Goal: Transaction & Acquisition: Purchase product/service

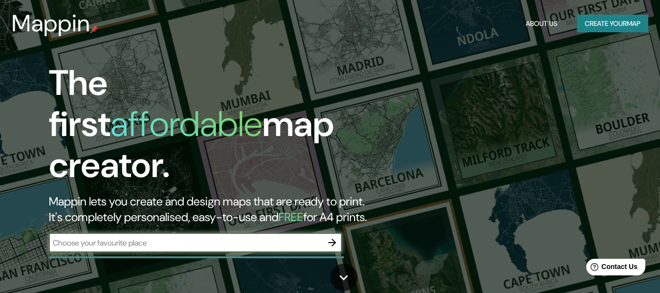
click at [258, 237] on input "text" at bounding box center [186, 242] width 274 height 11
type input "lima"
click at [330, 237] on icon "button" at bounding box center [332, 243] width 12 height 12
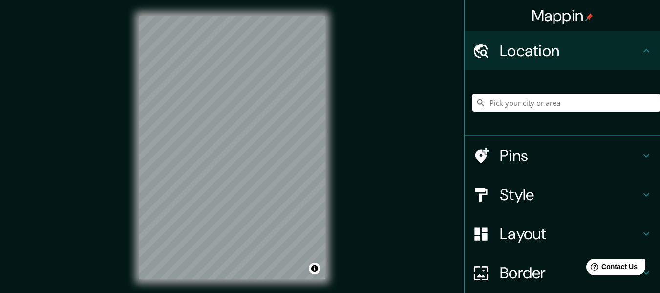
click at [493, 106] on input "Pick your city or area" at bounding box center [567, 103] width 188 height 18
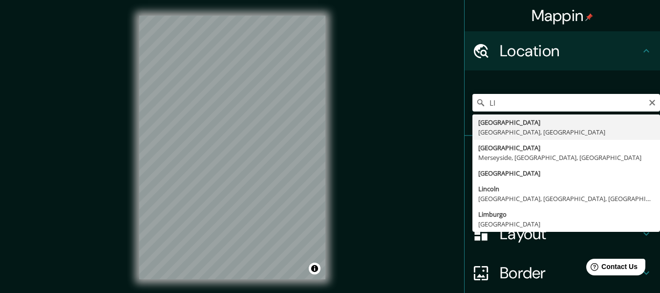
type input "[GEOGRAPHIC_DATA], [GEOGRAPHIC_DATA], [GEOGRAPHIC_DATA]"
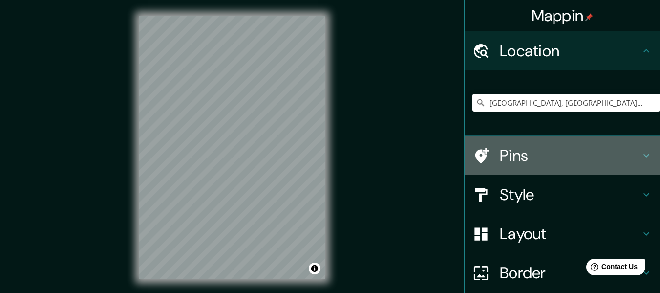
click at [501, 149] on h4 "Pins" at bounding box center [570, 156] width 141 height 20
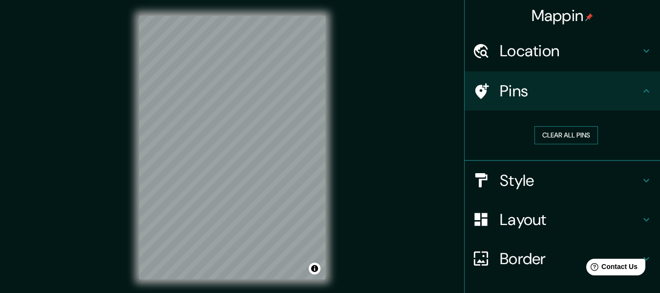
click at [546, 128] on button "Clear all pins" at bounding box center [567, 135] width 64 height 18
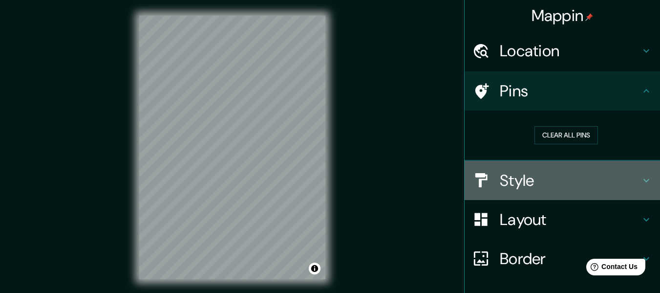
click at [525, 180] on h4 "Style" at bounding box center [570, 181] width 141 height 20
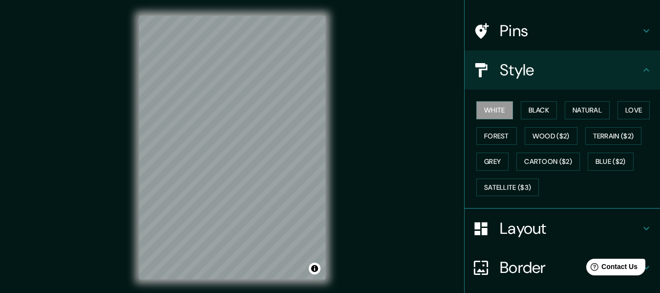
scroll to position [72, 0]
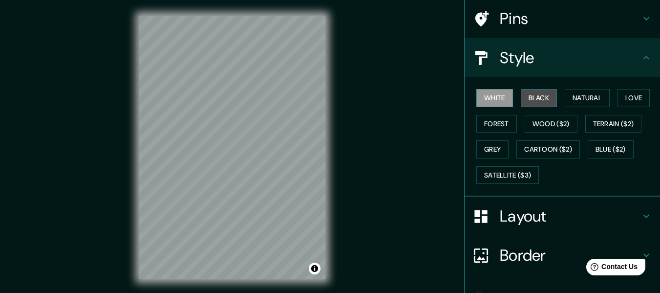
click at [530, 102] on button "Black" at bounding box center [539, 98] width 37 height 18
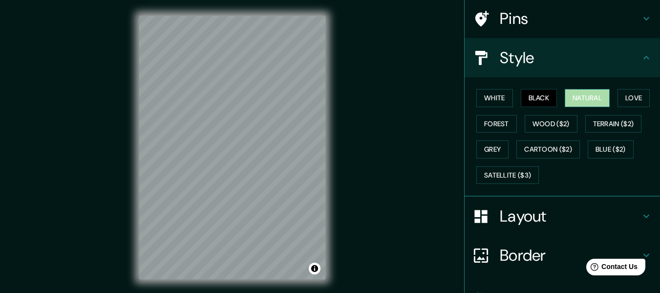
click at [571, 100] on button "Natural" at bounding box center [587, 98] width 45 height 18
click at [621, 101] on button "Love" at bounding box center [634, 98] width 32 height 18
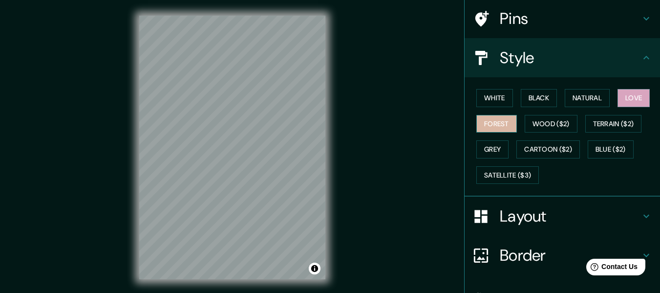
click at [495, 122] on button "Forest" at bounding box center [496, 124] width 41 height 18
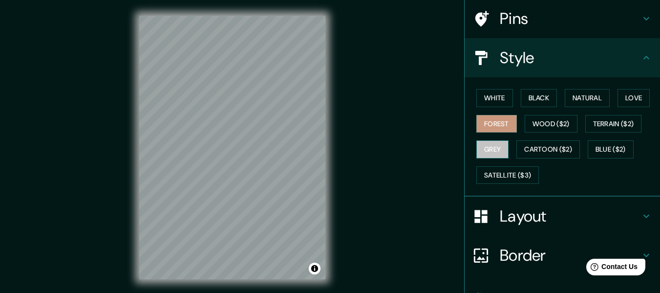
click at [493, 148] on button "Grey" at bounding box center [492, 149] width 32 height 18
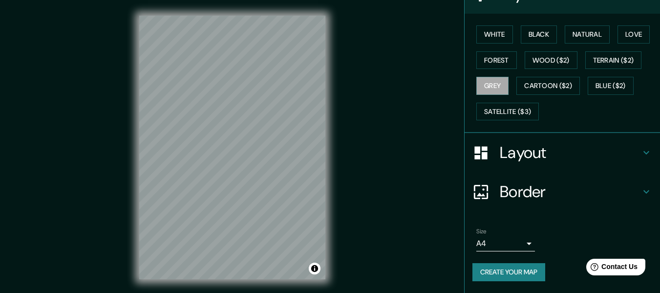
scroll to position [18, 0]
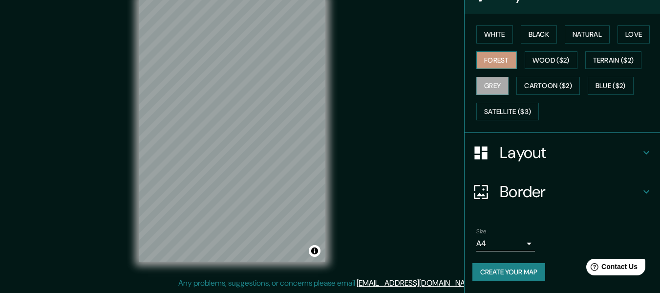
click at [490, 65] on button "Forest" at bounding box center [496, 60] width 41 height 18
click at [630, 36] on button "Love" at bounding box center [634, 34] width 32 height 18
click at [477, 64] on button "Forest" at bounding box center [496, 60] width 41 height 18
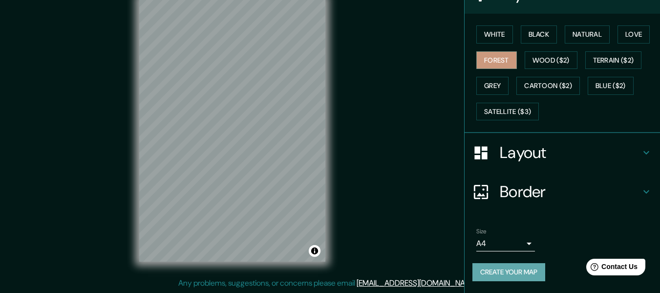
click at [512, 271] on button "Create your map" at bounding box center [509, 272] width 73 height 18
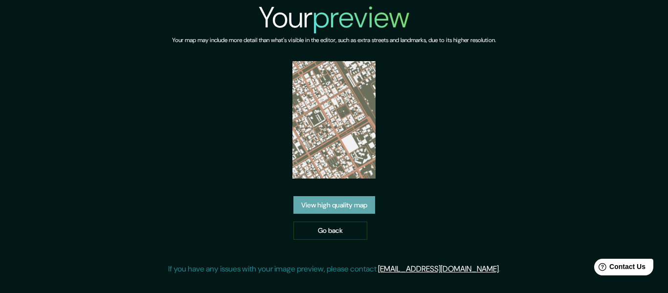
click at [322, 205] on link "View high quality map" at bounding box center [334, 205] width 82 height 18
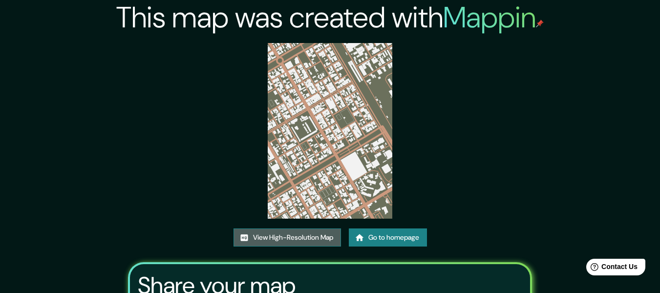
click at [320, 233] on link "View High-Resolution Map" at bounding box center [288, 237] width 108 height 18
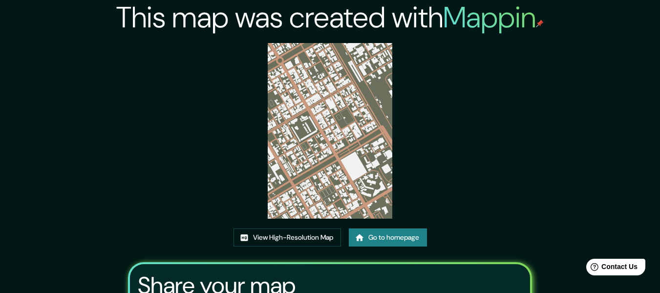
scroll to position [127, 0]
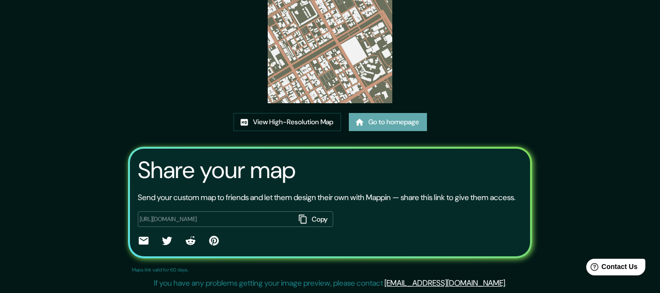
click at [377, 113] on link "Go to homepage" at bounding box center [388, 122] width 78 height 18
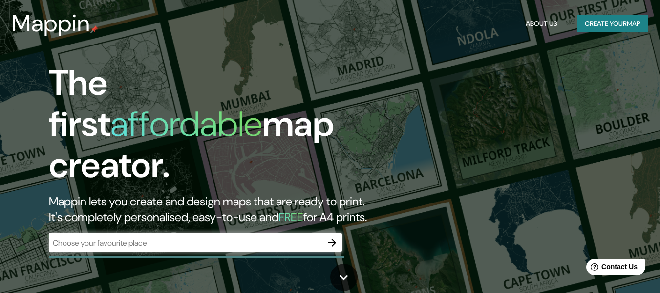
click at [282, 233] on div "​" at bounding box center [195, 243] width 293 height 20
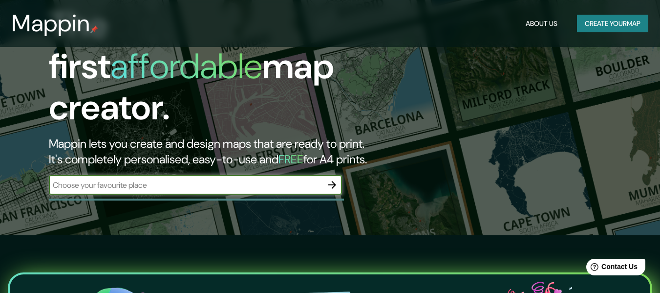
scroll to position [59, 0]
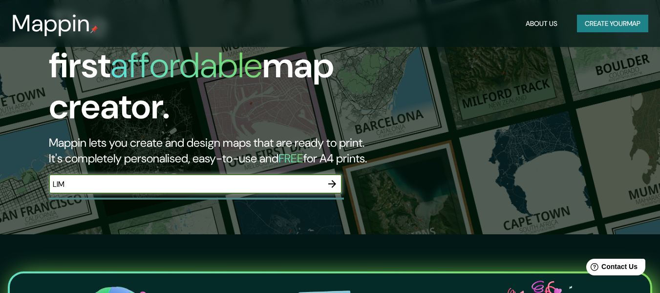
type input "lima"
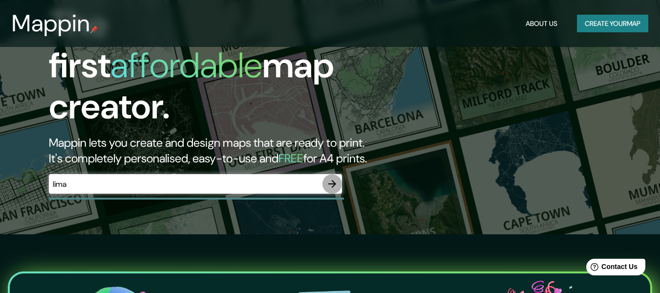
click at [333, 180] on icon "button" at bounding box center [332, 184] width 8 height 8
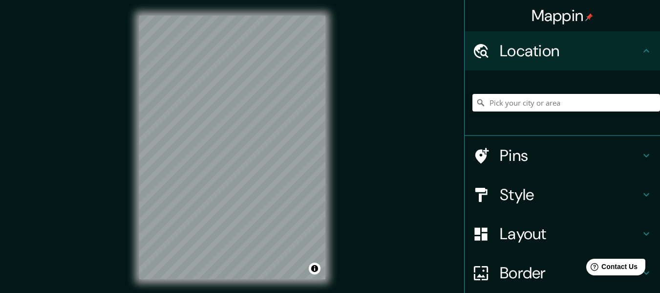
click at [492, 105] on input "Pick your city or area" at bounding box center [567, 103] width 188 height 18
type input "V"
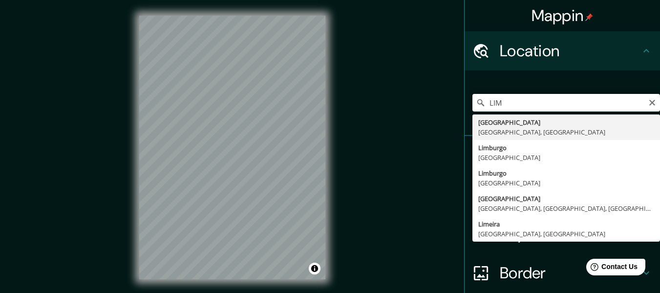
type input "[GEOGRAPHIC_DATA], [GEOGRAPHIC_DATA], [GEOGRAPHIC_DATA]"
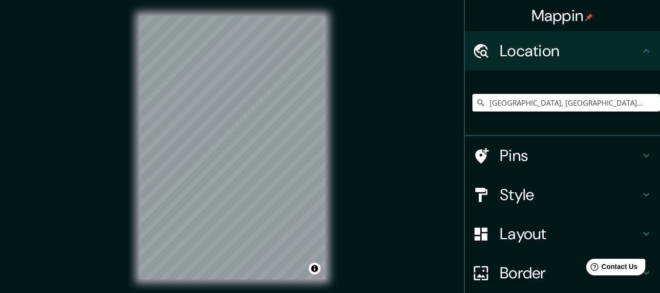
click at [131, 116] on div "© Mapbox © OpenStreetMap Improve this map" at bounding box center [232, 147] width 217 height 295
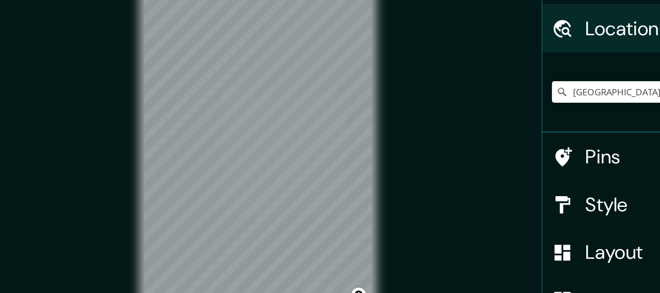
drag, startPoint x: 137, startPoint y: 97, endPoint x: 360, endPoint y: 68, distance: 225.1
drag, startPoint x: 360, startPoint y: 68, endPoint x: 351, endPoint y: 49, distance: 21.6
click at [351, 49] on div "Mappin Location Lima, Provincia de Lima, Perú Pins Style Layout Border Choose a…" at bounding box center [330, 155] width 660 height 310
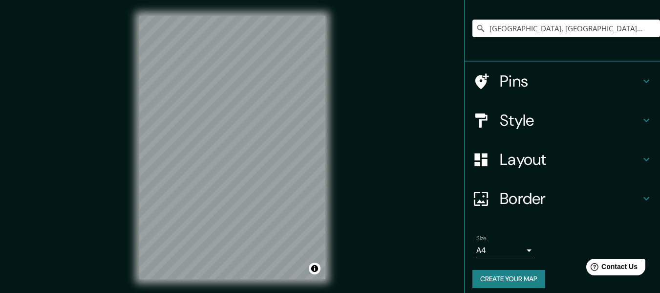
scroll to position [81, 0]
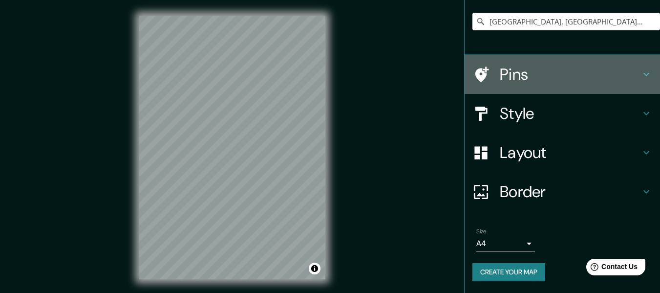
drag, startPoint x: 514, startPoint y: 88, endPoint x: 561, endPoint y: 79, distance: 47.7
click at [561, 79] on h4 "Pins" at bounding box center [570, 75] width 141 height 20
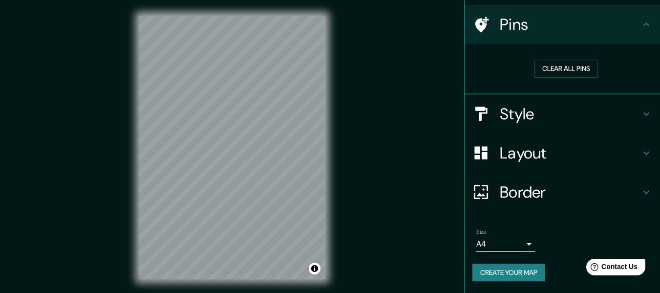
scroll to position [66, 0]
click at [557, 70] on button "Clear all pins" at bounding box center [567, 69] width 64 height 18
click at [552, 107] on h4 "Style" at bounding box center [570, 114] width 141 height 20
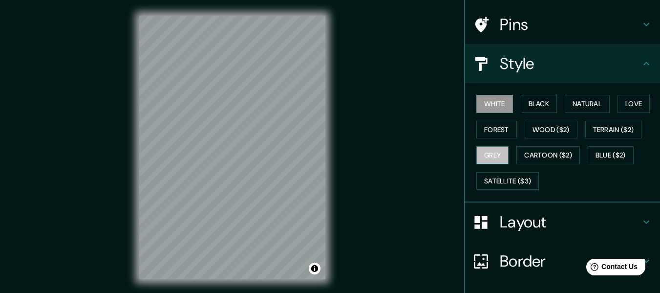
click at [496, 156] on button "Grey" at bounding box center [492, 155] width 32 height 18
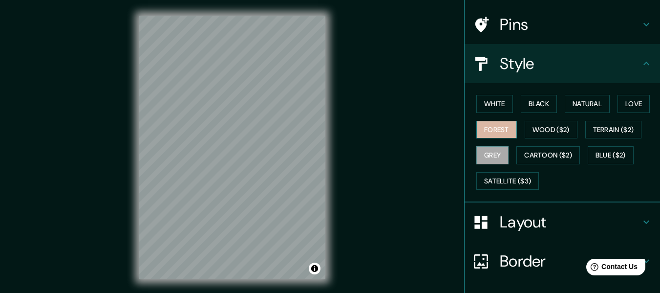
click at [492, 130] on button "Forest" at bounding box center [496, 130] width 41 height 18
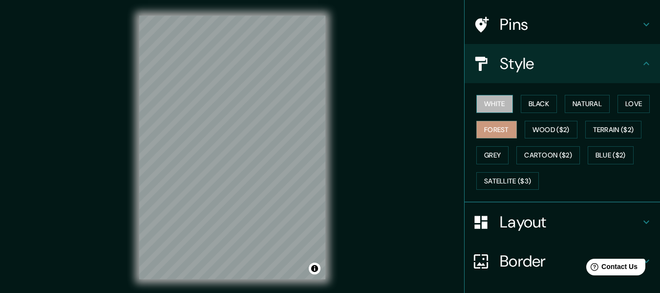
click at [485, 105] on button "White" at bounding box center [494, 104] width 37 height 18
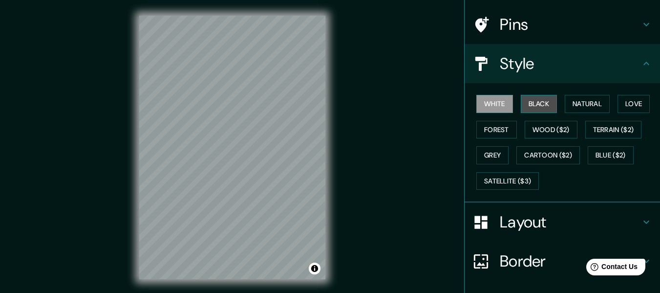
click at [524, 107] on button "Black" at bounding box center [539, 104] width 37 height 18
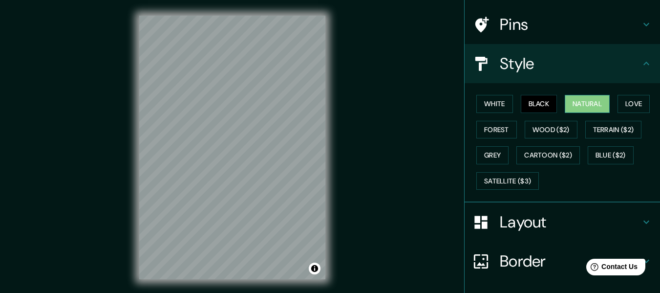
click at [576, 110] on button "Natural" at bounding box center [587, 104] width 45 height 18
click at [498, 155] on button "Grey" at bounding box center [492, 155] width 32 height 18
click at [565, 100] on button "Natural" at bounding box center [587, 104] width 45 height 18
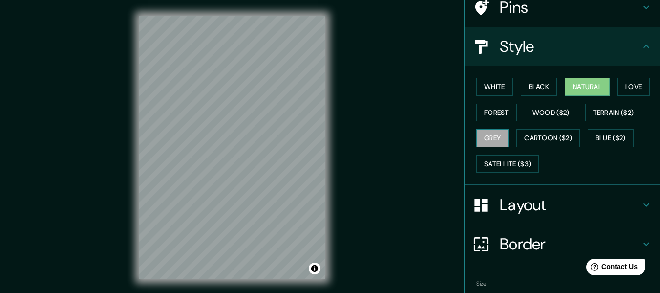
click at [491, 139] on button "Grey" at bounding box center [492, 138] width 32 height 18
click at [570, 90] on button "Natural" at bounding box center [587, 87] width 45 height 18
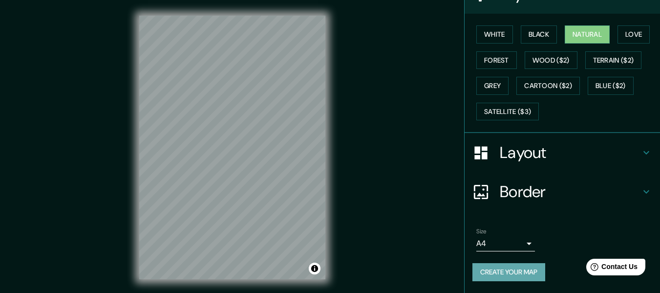
click at [506, 270] on button "Create your map" at bounding box center [509, 272] width 73 height 18
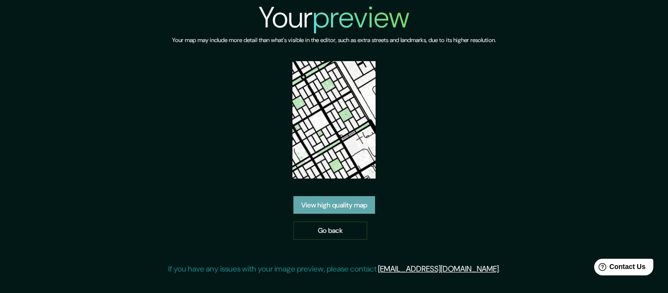
click at [331, 196] on link "View high quality map" at bounding box center [334, 205] width 82 height 18
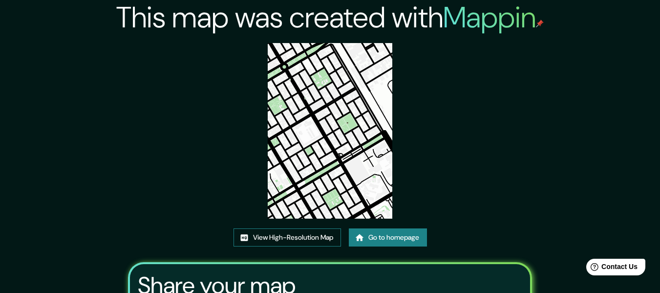
click at [327, 234] on link "View High-Resolution Map" at bounding box center [288, 237] width 108 height 18
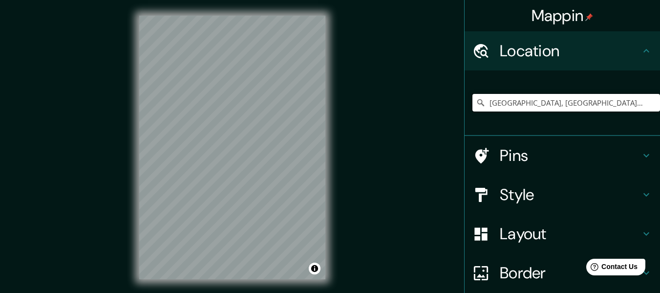
click at [499, 107] on input "[GEOGRAPHIC_DATA], [GEOGRAPHIC_DATA], [GEOGRAPHIC_DATA]" at bounding box center [567, 103] width 188 height 18
click at [594, 102] on input "[GEOGRAPHIC_DATA], [GEOGRAPHIC_DATA], [GEOGRAPHIC_DATA]" at bounding box center [567, 103] width 188 height 18
click at [580, 106] on input "[GEOGRAPHIC_DATA], [GEOGRAPHIC_DATA], [GEOGRAPHIC_DATA]" at bounding box center [567, 103] width 188 height 18
click at [582, 107] on input "[GEOGRAPHIC_DATA], [GEOGRAPHIC_DATA], [GEOGRAPHIC_DATA]" at bounding box center [567, 103] width 188 height 18
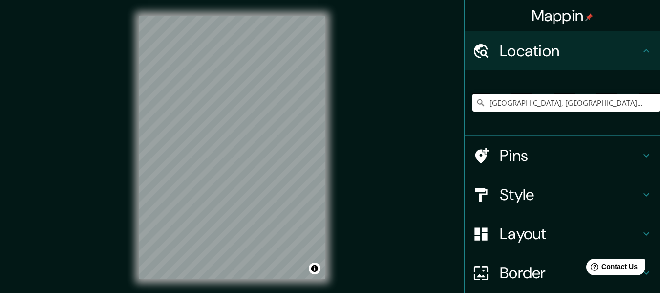
click at [582, 107] on input "[GEOGRAPHIC_DATA], [GEOGRAPHIC_DATA], [GEOGRAPHIC_DATA]" at bounding box center [567, 103] width 188 height 18
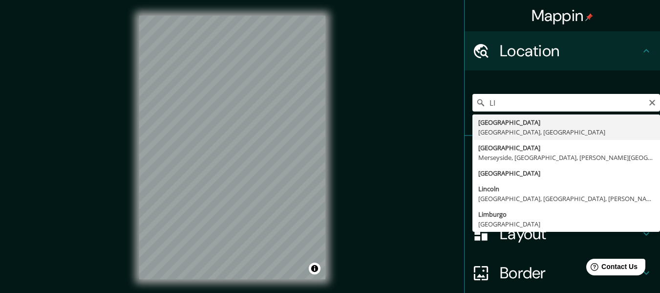
type input "[GEOGRAPHIC_DATA], [GEOGRAPHIC_DATA], [GEOGRAPHIC_DATA]"
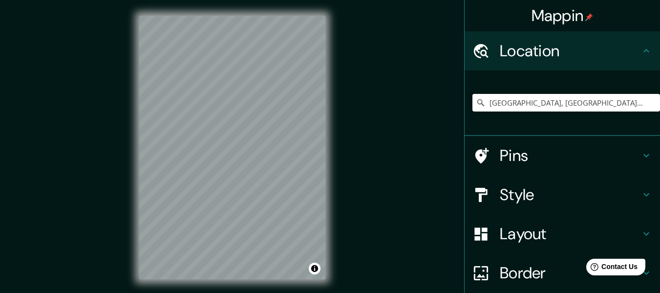
scroll to position [2, 0]
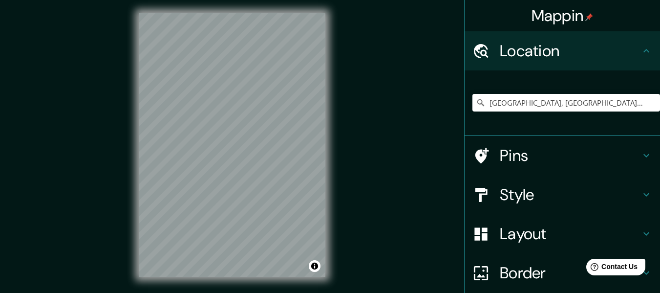
click at [521, 204] on h4 "Style" at bounding box center [570, 195] width 141 height 20
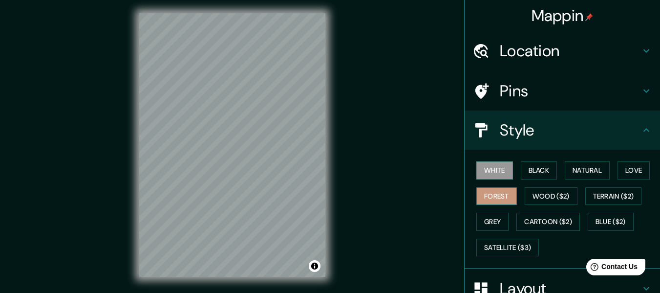
click at [495, 202] on button "Forest" at bounding box center [496, 196] width 41 height 18
click at [491, 218] on button "Grey" at bounding box center [492, 222] width 32 height 18
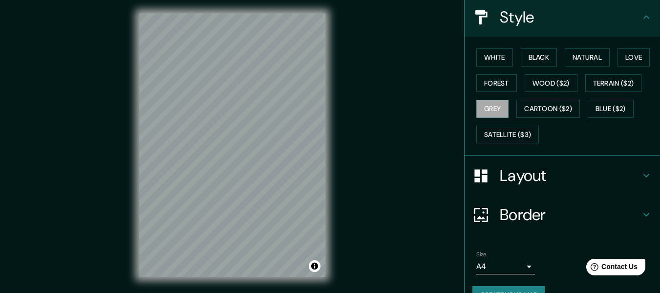
scroll to position [136, 0]
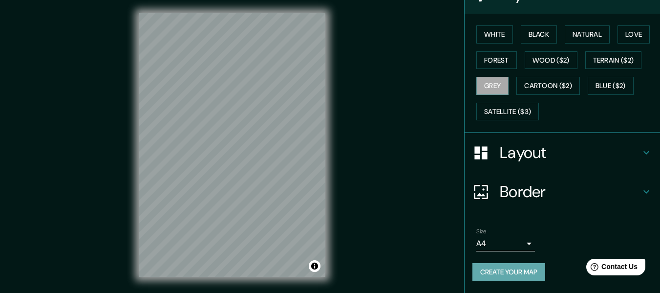
click at [490, 270] on button "Create your map" at bounding box center [509, 272] width 73 height 18
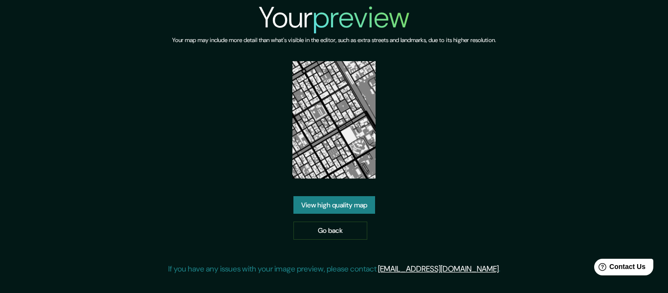
click at [325, 192] on div "Your preview Your map may include more detail than what's visible in the editor…" at bounding box center [334, 141] width 332 height 282
click at [326, 201] on link "View high quality map" at bounding box center [334, 205] width 82 height 18
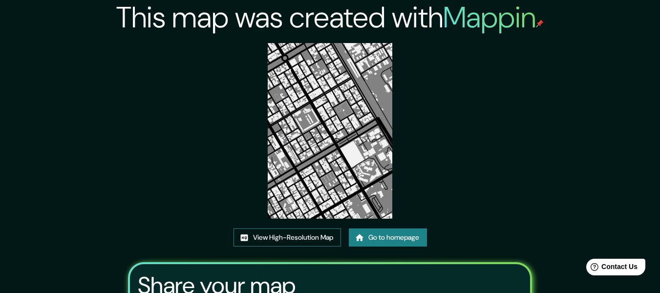
click at [309, 232] on link "View High-Resolution Map" at bounding box center [288, 237] width 108 height 18
